Goal: Communication & Community: Answer question/provide support

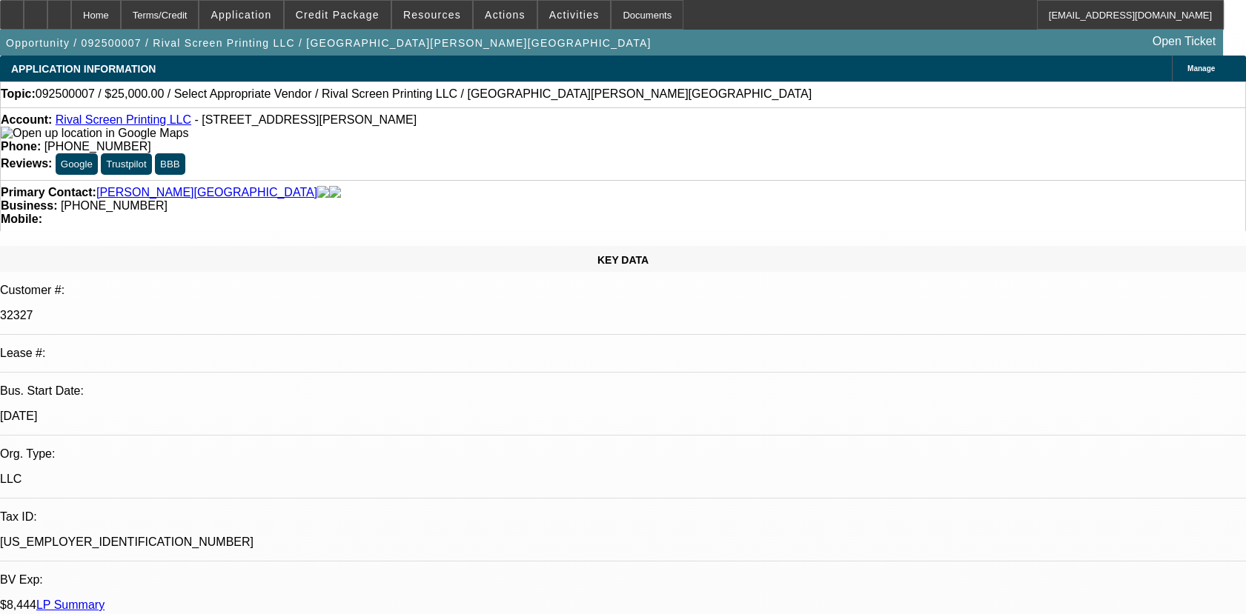
select select "0"
select select "2"
select select "0.1"
select select "4"
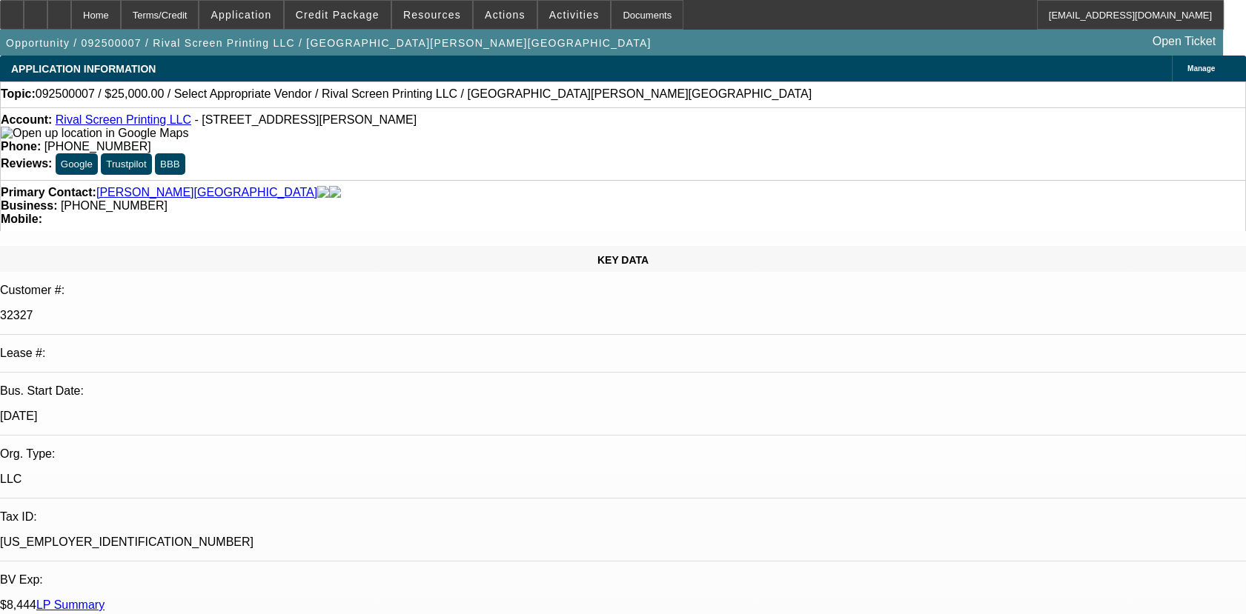
radio input "true"
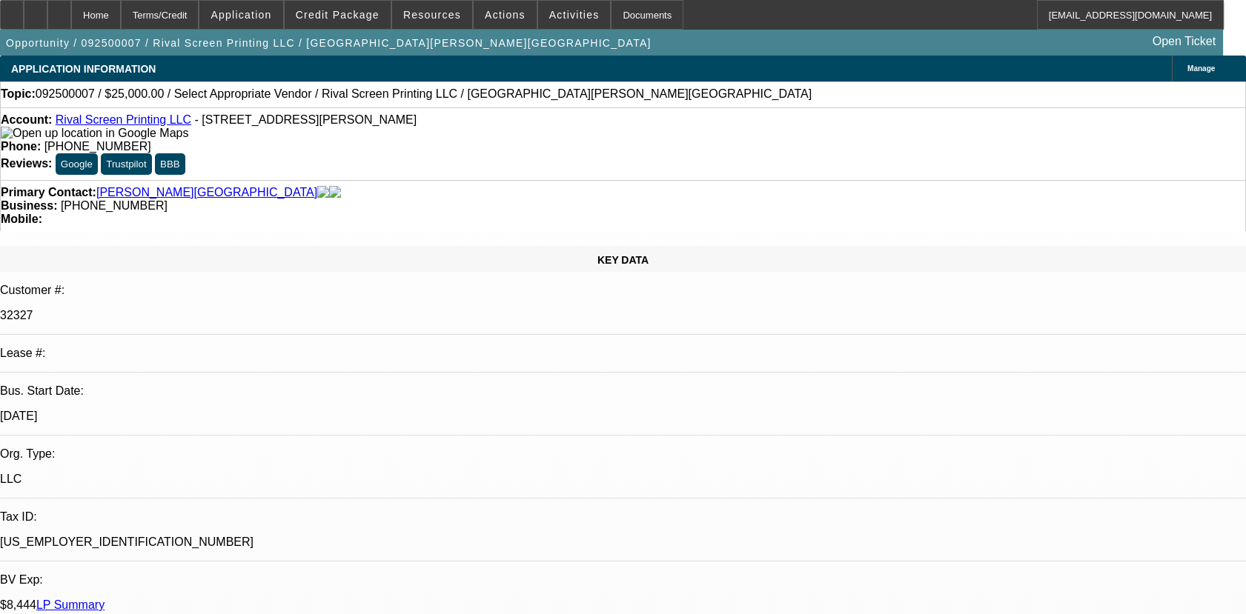
type textarea "01- PAID OFF BFC DEAL, PAYMENTS MADE ON TIME/02- ACTIVE SVC DEAL, PAYMENTS MADE…"
radio input "false"
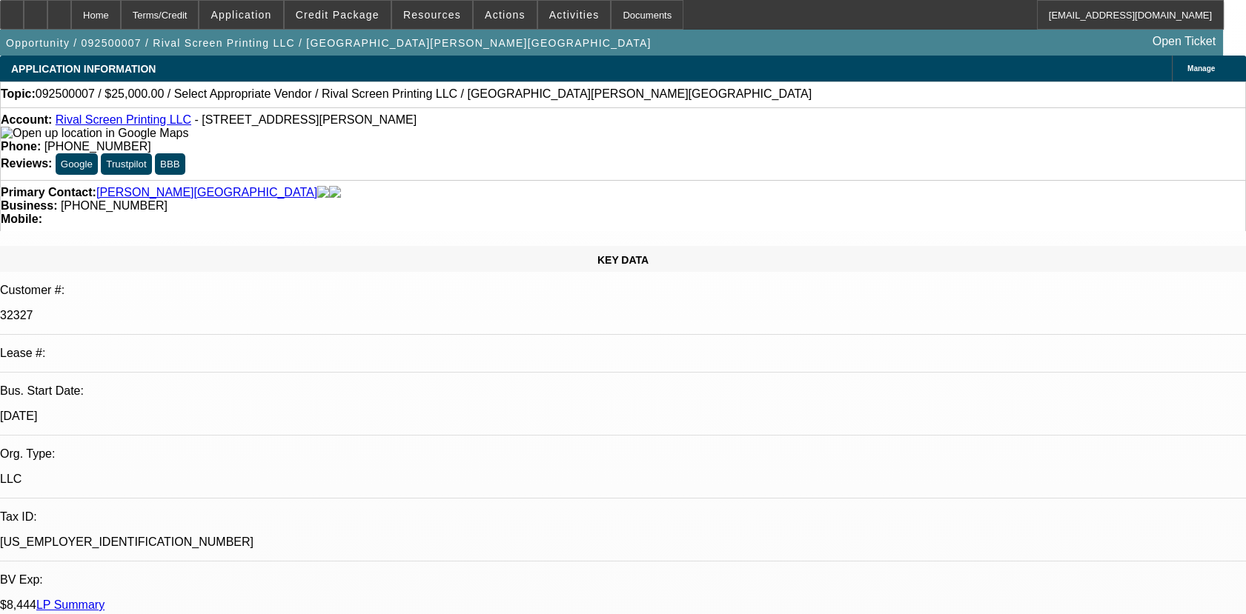
radio input "true"
